Goal: Feedback & Contribution: Leave review/rating

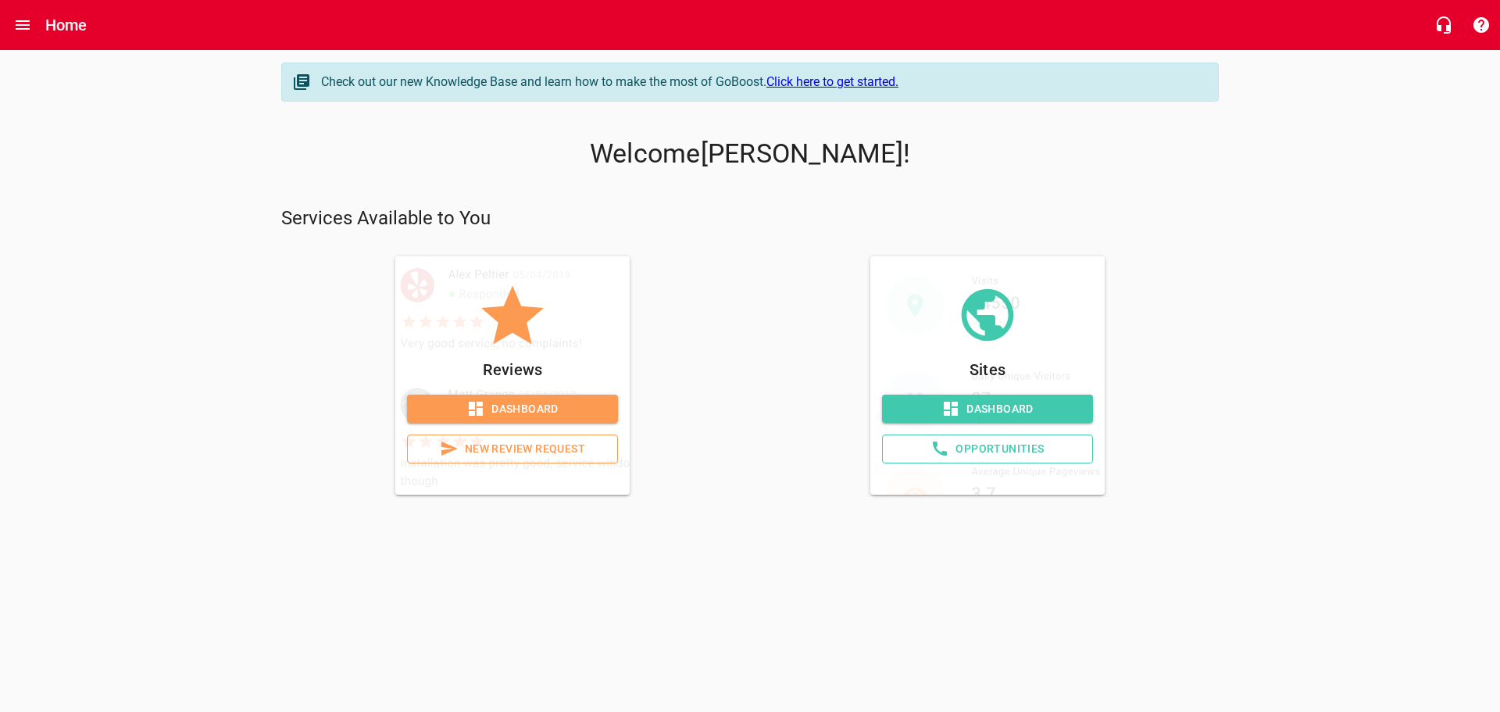
click at [528, 440] on span "New Review Request" at bounding box center [512, 449] width 184 height 20
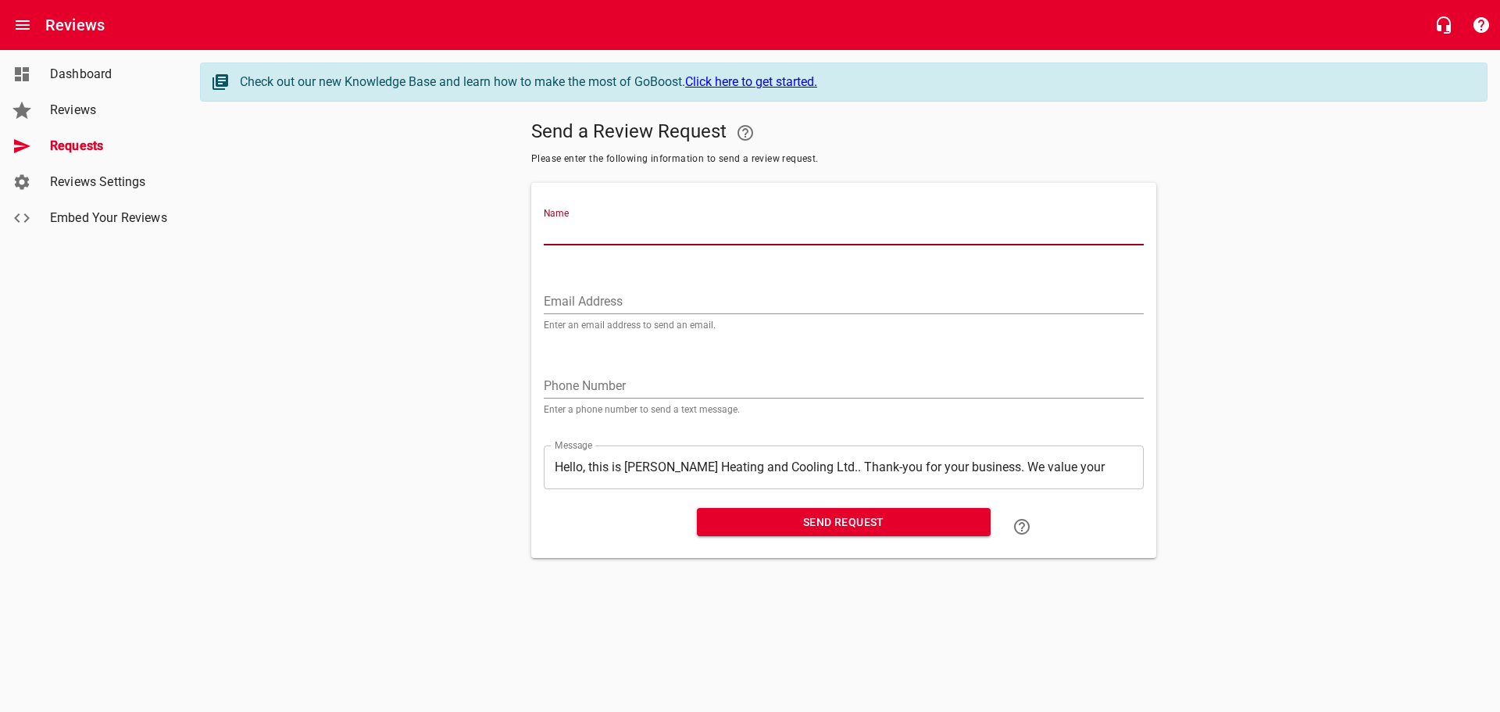
click at [584, 226] on input "Name" at bounding box center [844, 232] width 600 height 25
paste input "[PERSON_NAME]"
type input "[PERSON_NAME]"
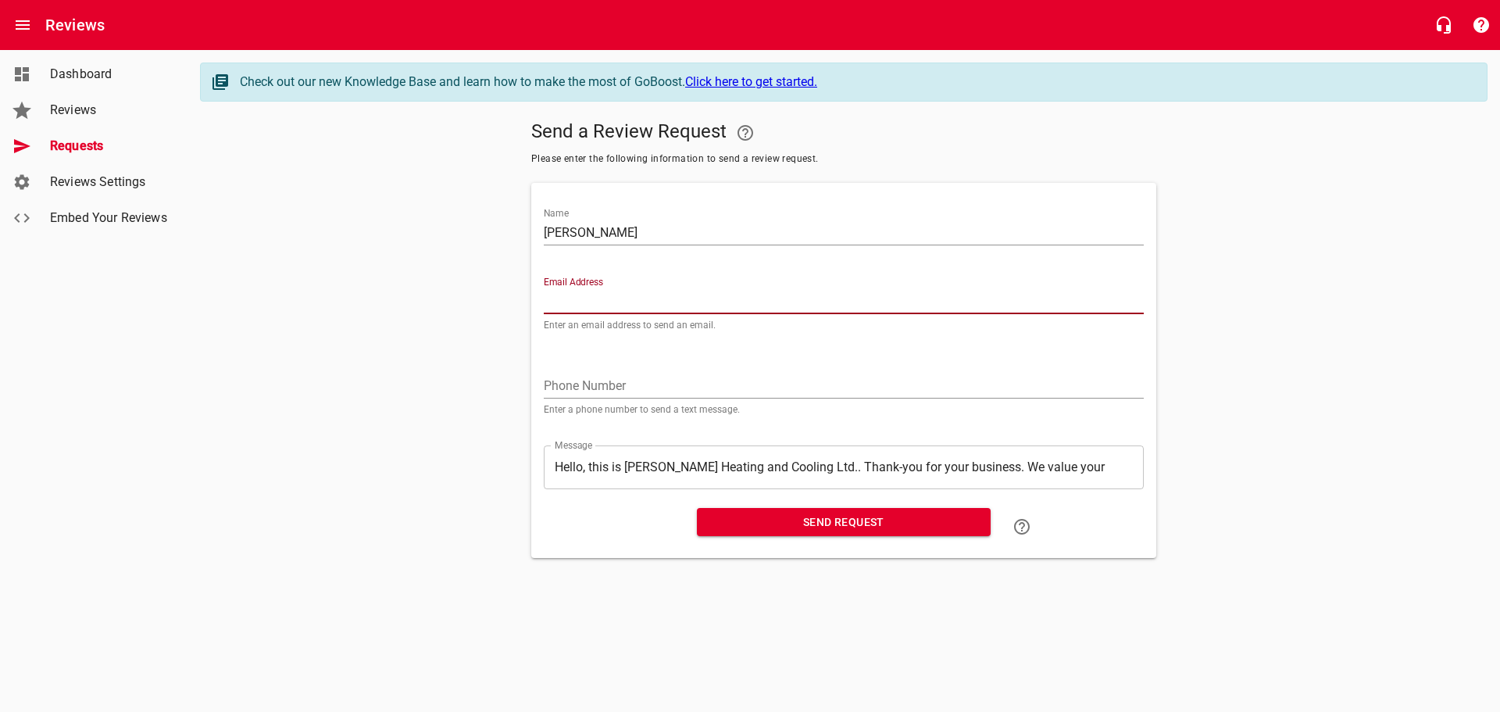
click at [559, 309] on input "Email Address" at bounding box center [844, 301] width 600 height 25
paste input "[EMAIL_ADDRESS][DOMAIN_NAME]"
type input "[EMAIL_ADDRESS][DOMAIN_NAME]"
click at [835, 358] on div "Phone Number Enter a phone number to send a text message." at bounding box center [844, 384] width 613 height 84
click at [815, 516] on span "Send Request" at bounding box center [844, 523] width 269 height 20
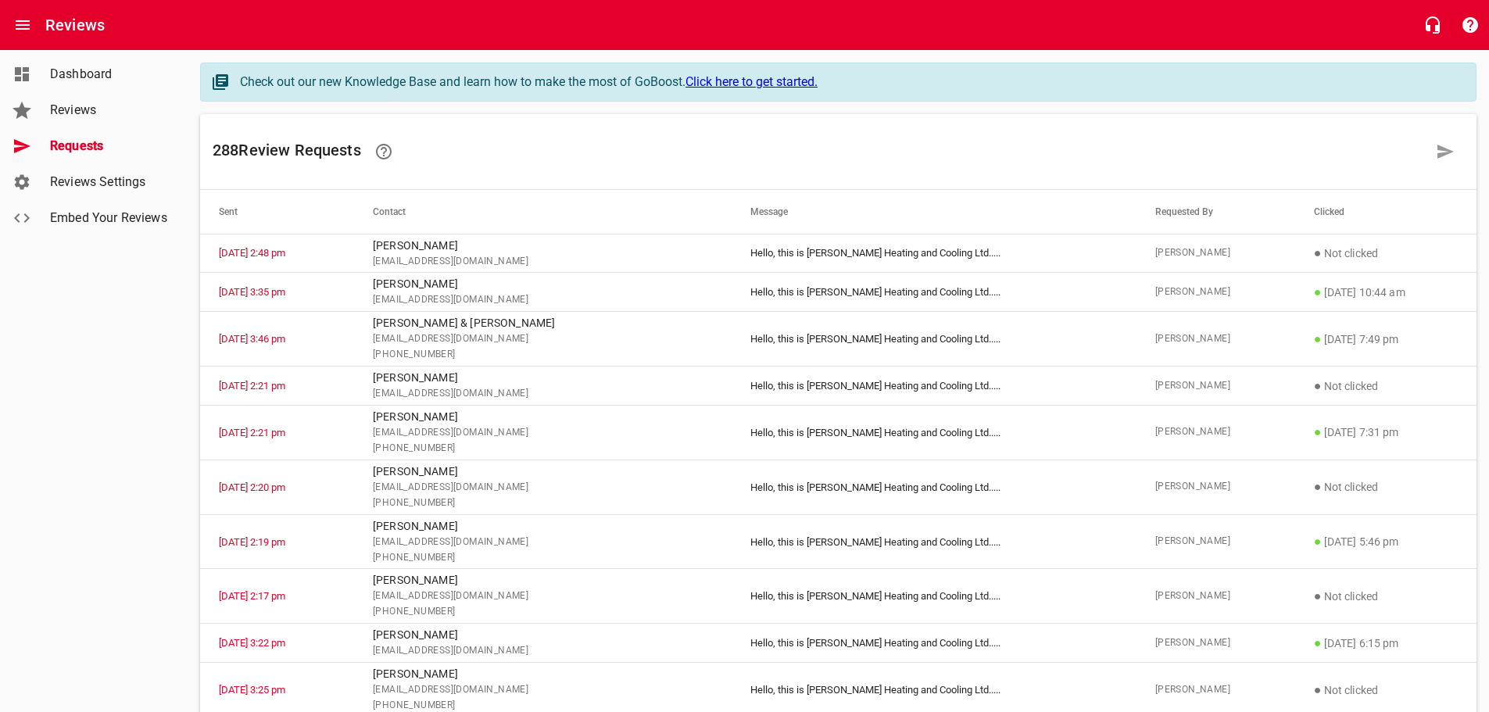
click at [38, 66] on link "Dashboard" at bounding box center [94, 74] width 188 height 36
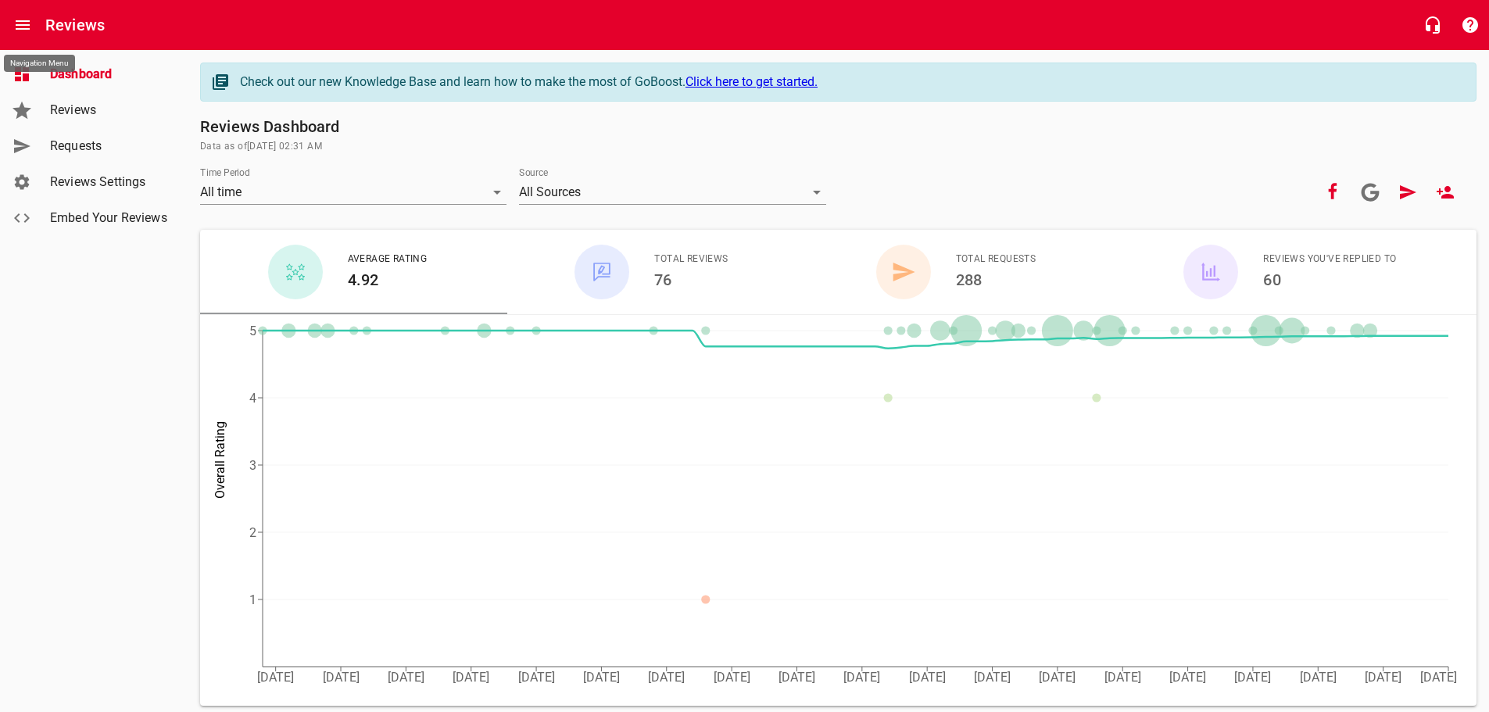
click at [27, 22] on icon "Open drawer" at bounding box center [23, 24] width 14 height 9
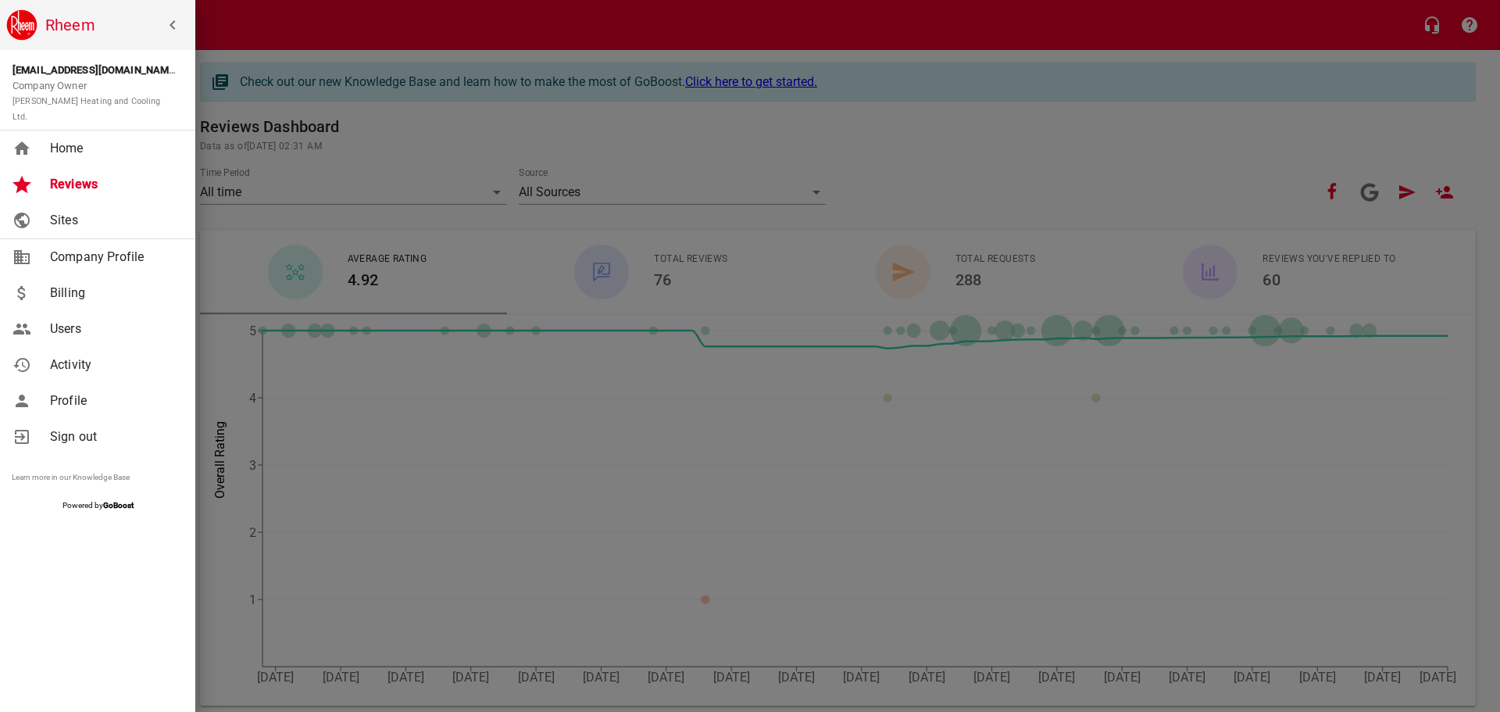
click at [80, 139] on span "Home" at bounding box center [113, 148] width 127 height 19
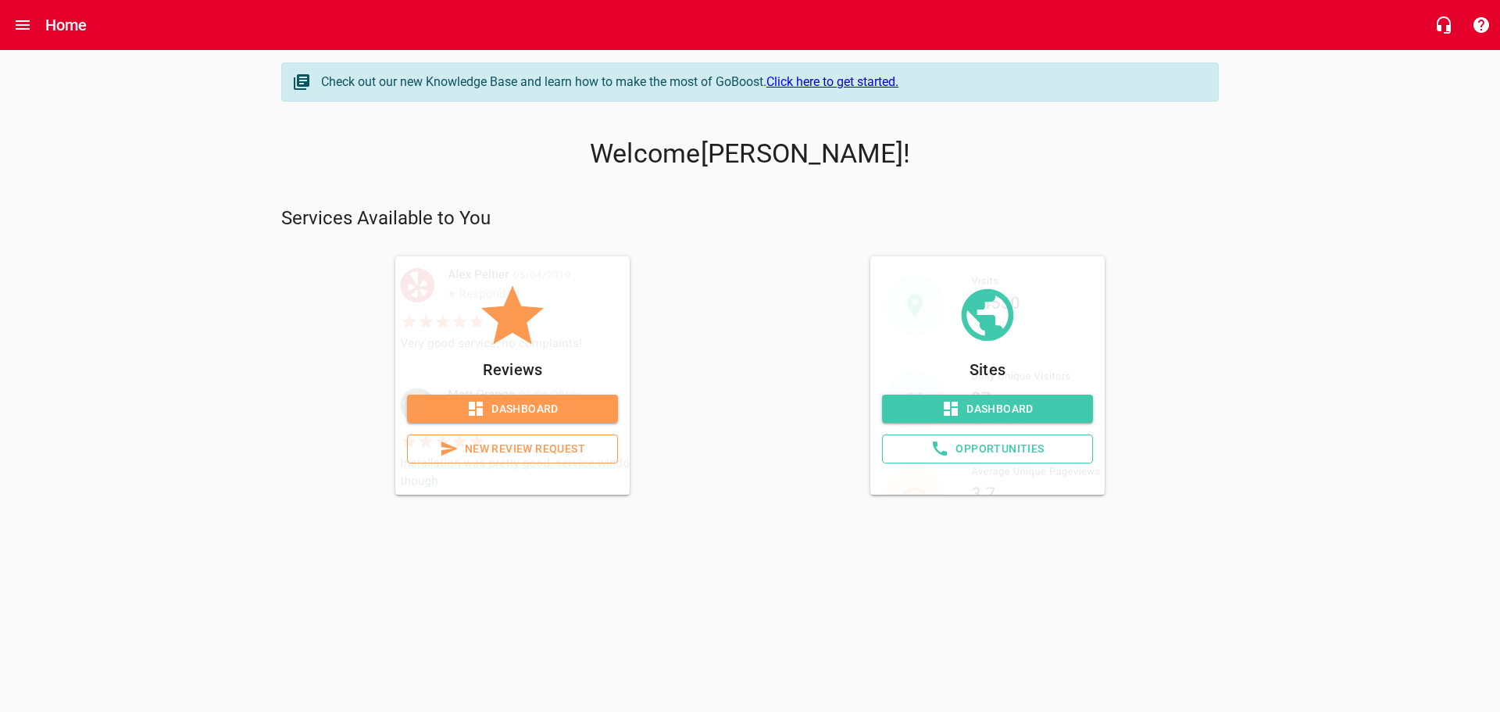
click at [1007, 398] on link "Dashboard" at bounding box center [987, 409] width 211 height 29
